Goal: Communication & Community: Connect with others

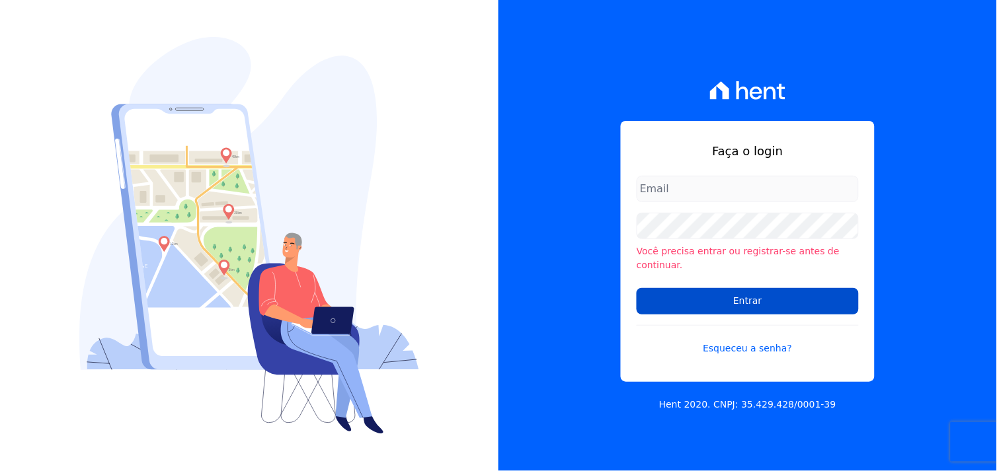
type input "[EMAIL_ADDRESS][DOMAIN_NAME]"
click at [757, 298] on input "Entrar" at bounding box center [748, 301] width 222 height 26
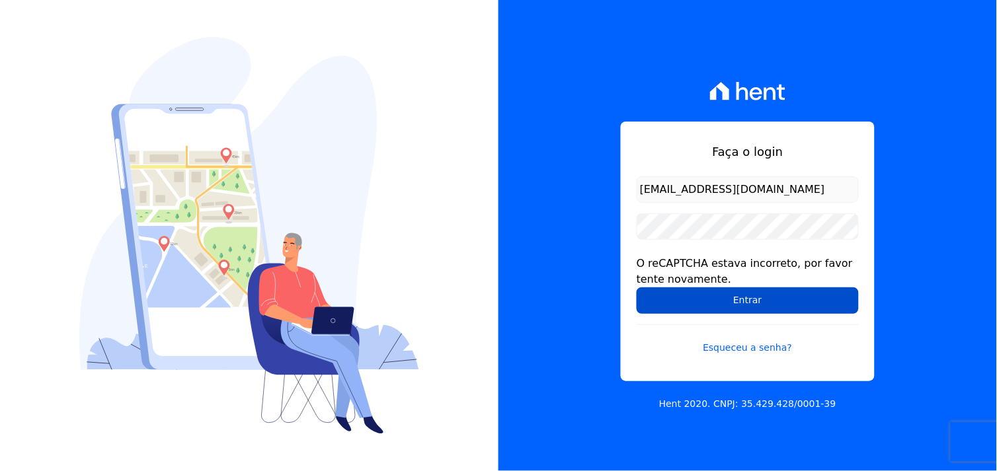
click at [754, 305] on input "Entrar" at bounding box center [748, 301] width 222 height 26
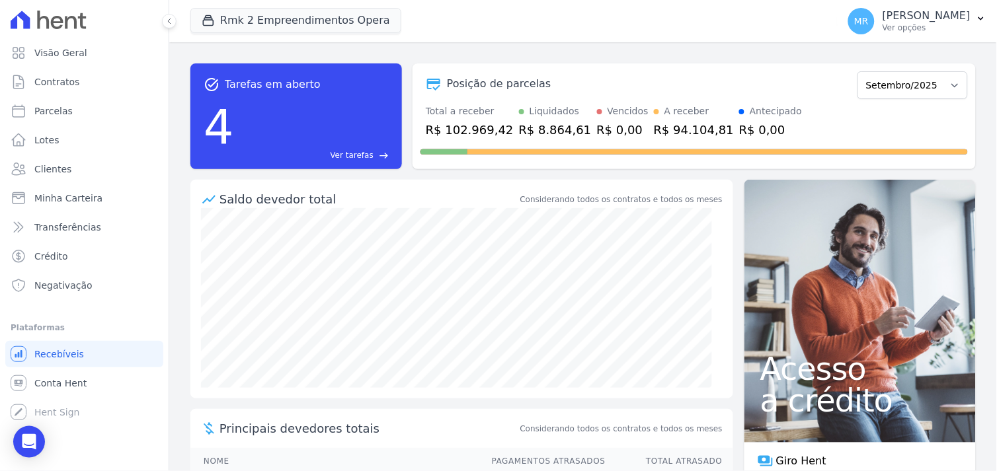
scroll to position [73, 0]
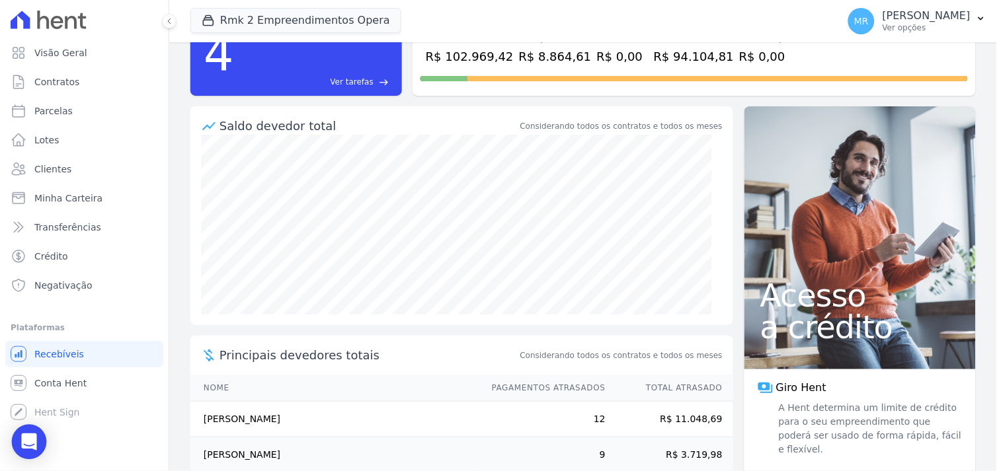
click at [36, 440] on div "Open Intercom Messenger" at bounding box center [29, 442] width 35 height 35
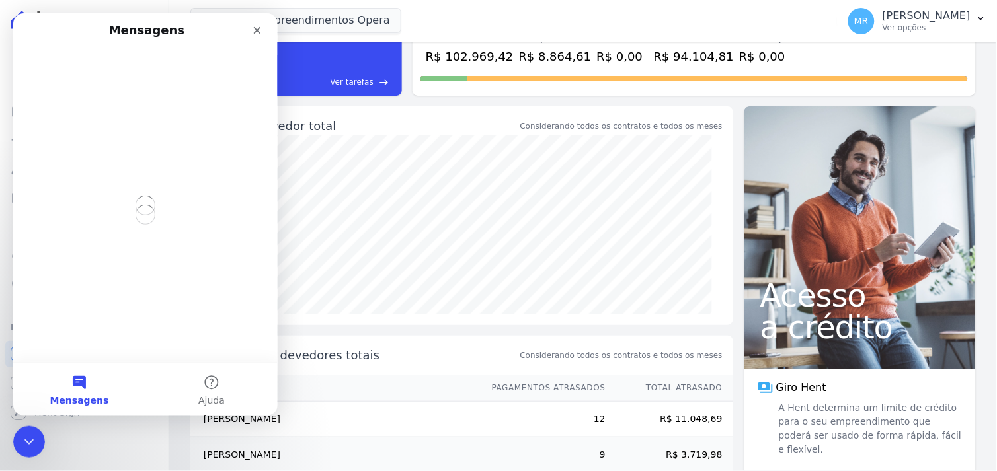
scroll to position [0, 0]
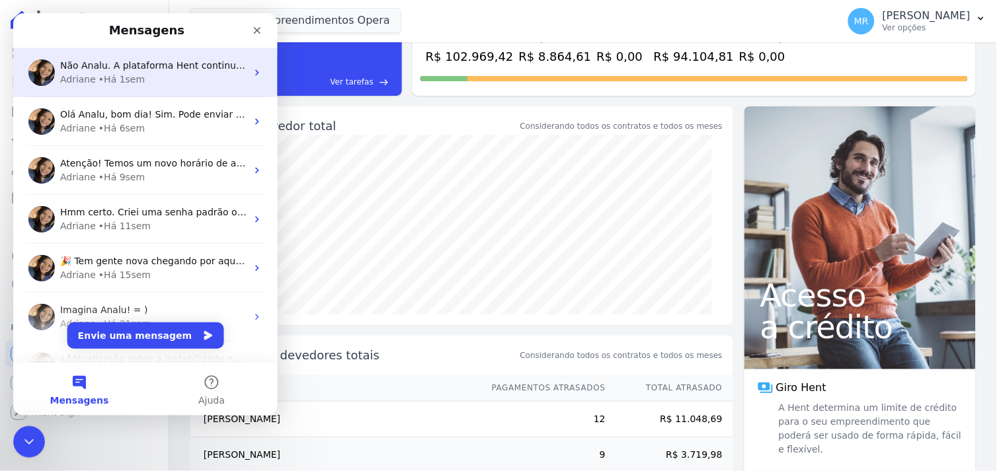
click at [59, 73] on div "Adriane" at bounding box center [77, 79] width 36 height 14
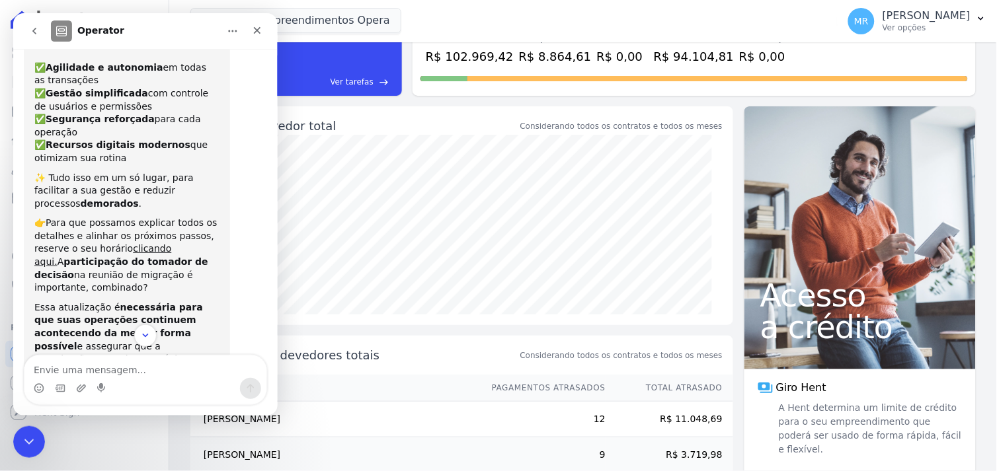
scroll to position [113, 0]
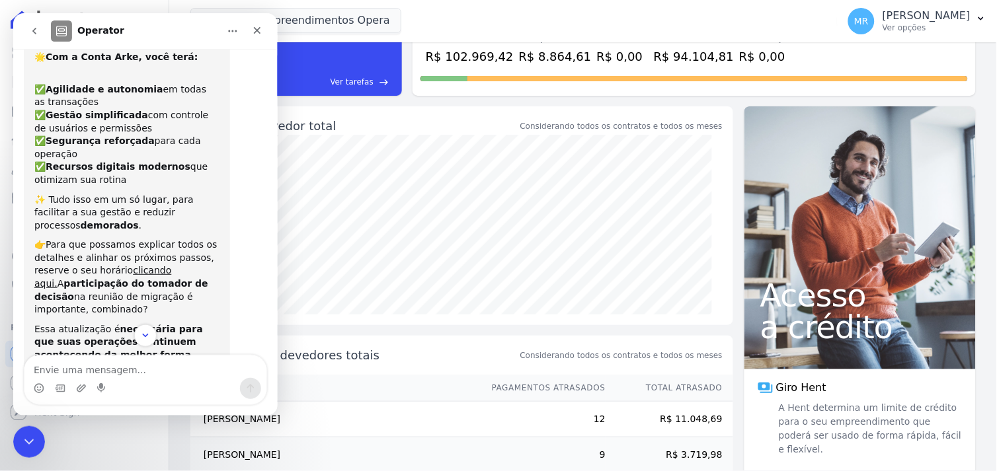
click at [526, 22] on div "Rmk 2 Empreendimentos Opera REALMARKA CONSTRUCOES LTDA REALMARKA ALPHA REALMARK…" at bounding box center [511, 21] width 642 height 44
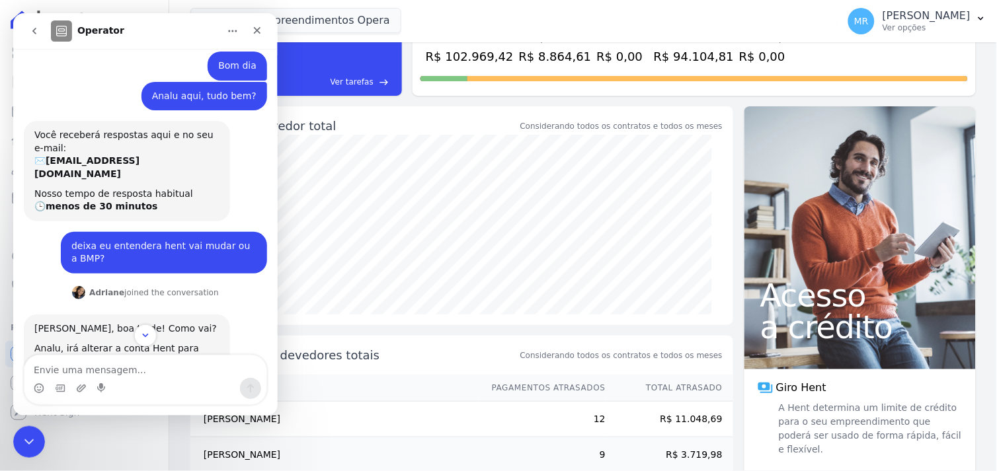
scroll to position [627, 0]
